Goal: Task Accomplishment & Management: Complete application form

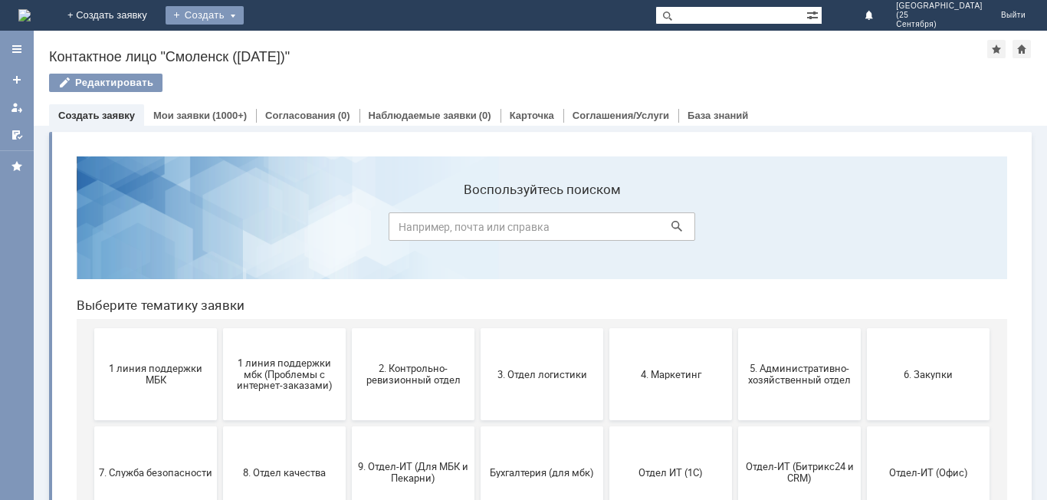
click at [244, 14] on div "Создать" at bounding box center [205, 15] width 78 height 18
click at [285, 51] on link "Заявка" at bounding box center [227, 46] width 117 height 18
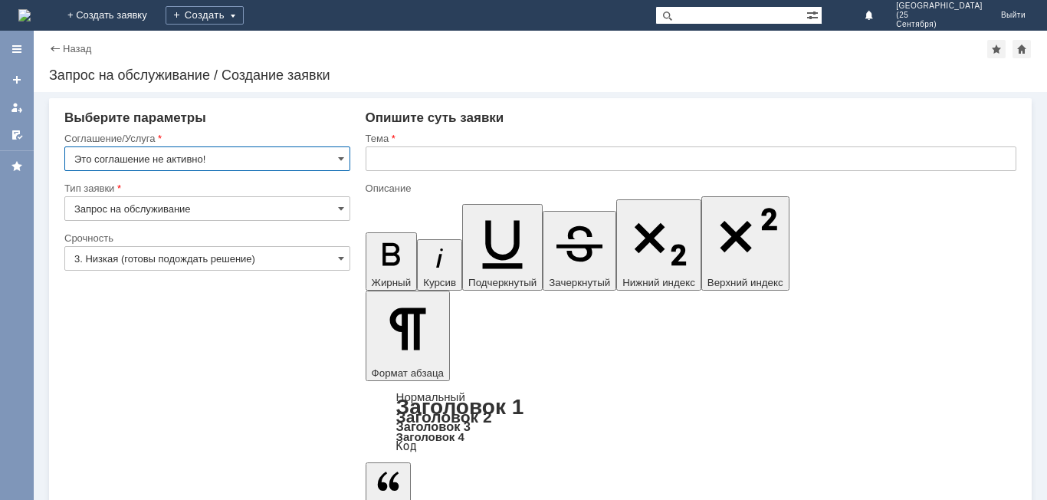
click at [303, 156] on input "Это соглашение не активно!" at bounding box center [207, 158] width 286 height 25
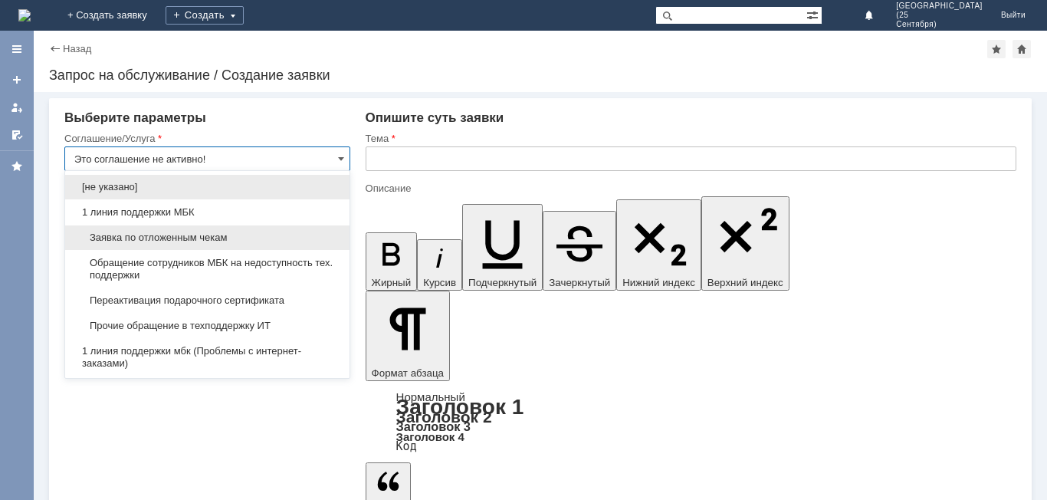
click at [258, 235] on span "Заявка по отложенным чекам" at bounding box center [207, 237] width 266 height 12
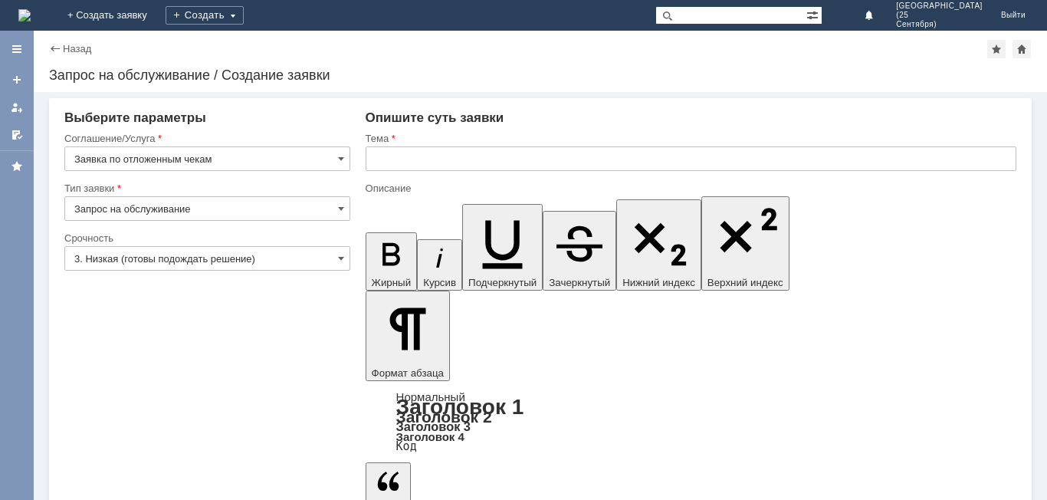
type input "Заявка по отложенным чекам"
click at [269, 256] on input "3. Низкая (готовы подождать решение)" at bounding box center [207, 258] width 286 height 25
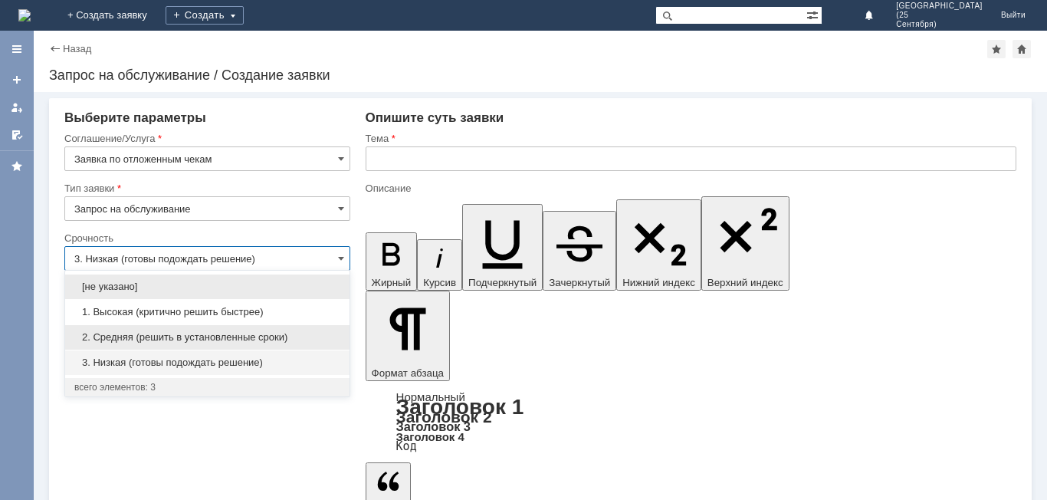
click at [218, 334] on span "2. Средняя (решить в установленные сроки)" at bounding box center [207, 337] width 266 height 12
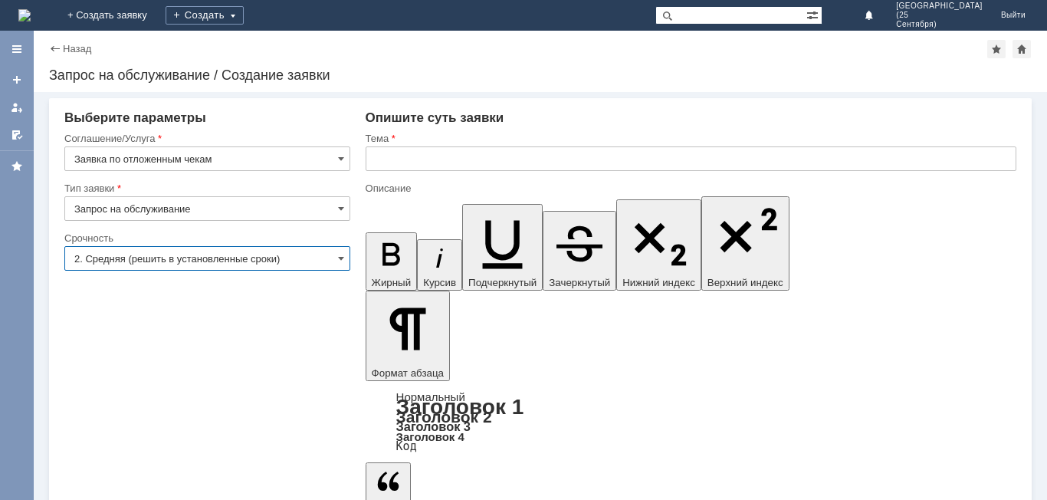
type input "2. Средняя (решить в установленные сроки)"
click at [448, 162] on input "text" at bounding box center [691, 158] width 651 height 25
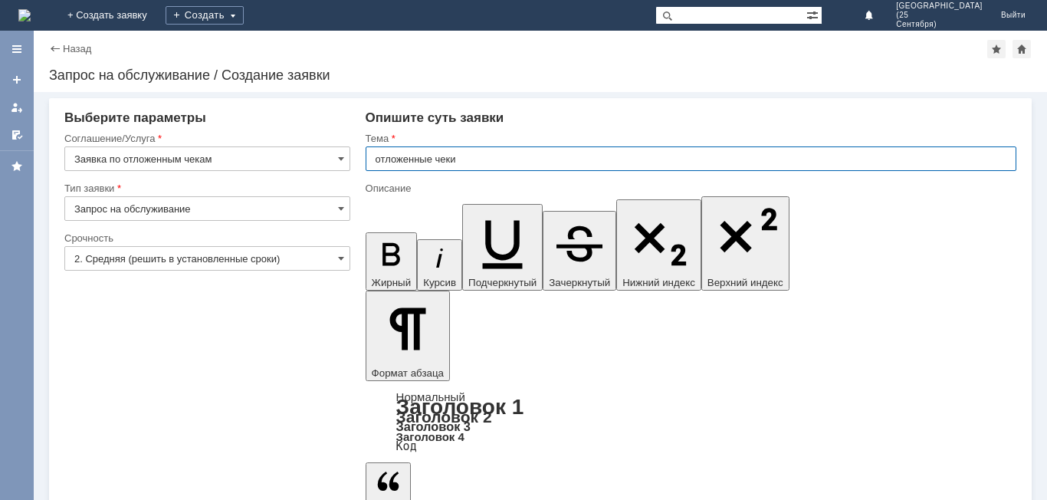
type input "отложенные чеки"
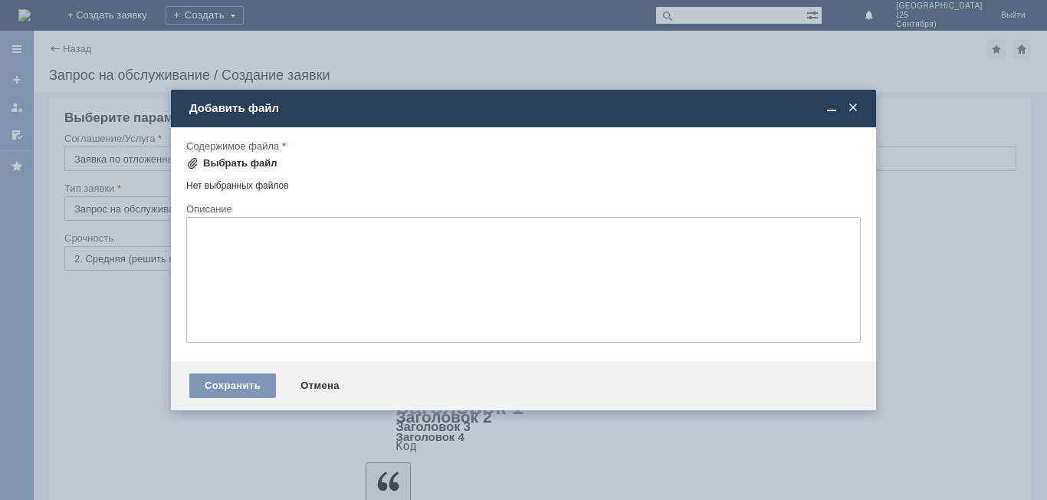
click at [212, 158] on div "Выбрать файл" at bounding box center [240, 163] width 74 height 12
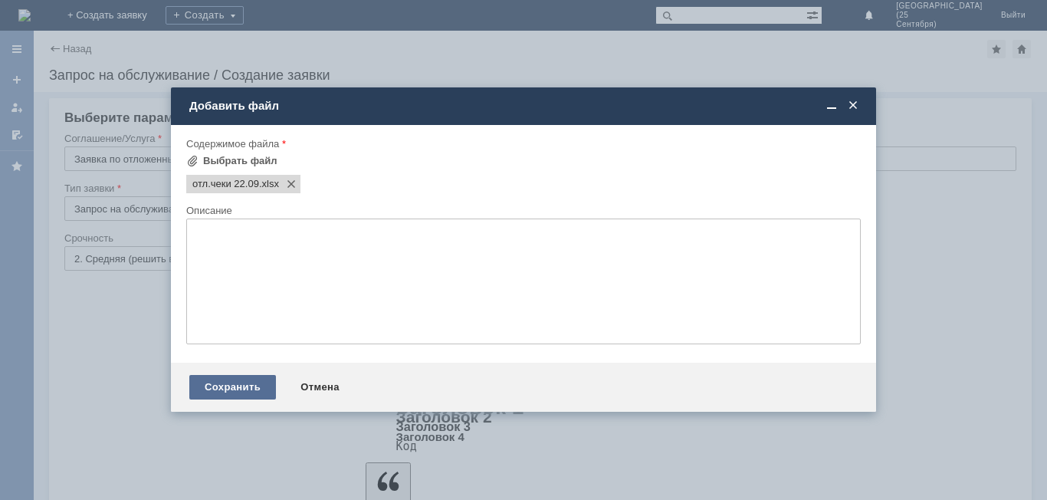
click at [243, 395] on div "Сохранить" at bounding box center [232, 387] width 87 height 25
